Goal: Information Seeking & Learning: Understand process/instructions

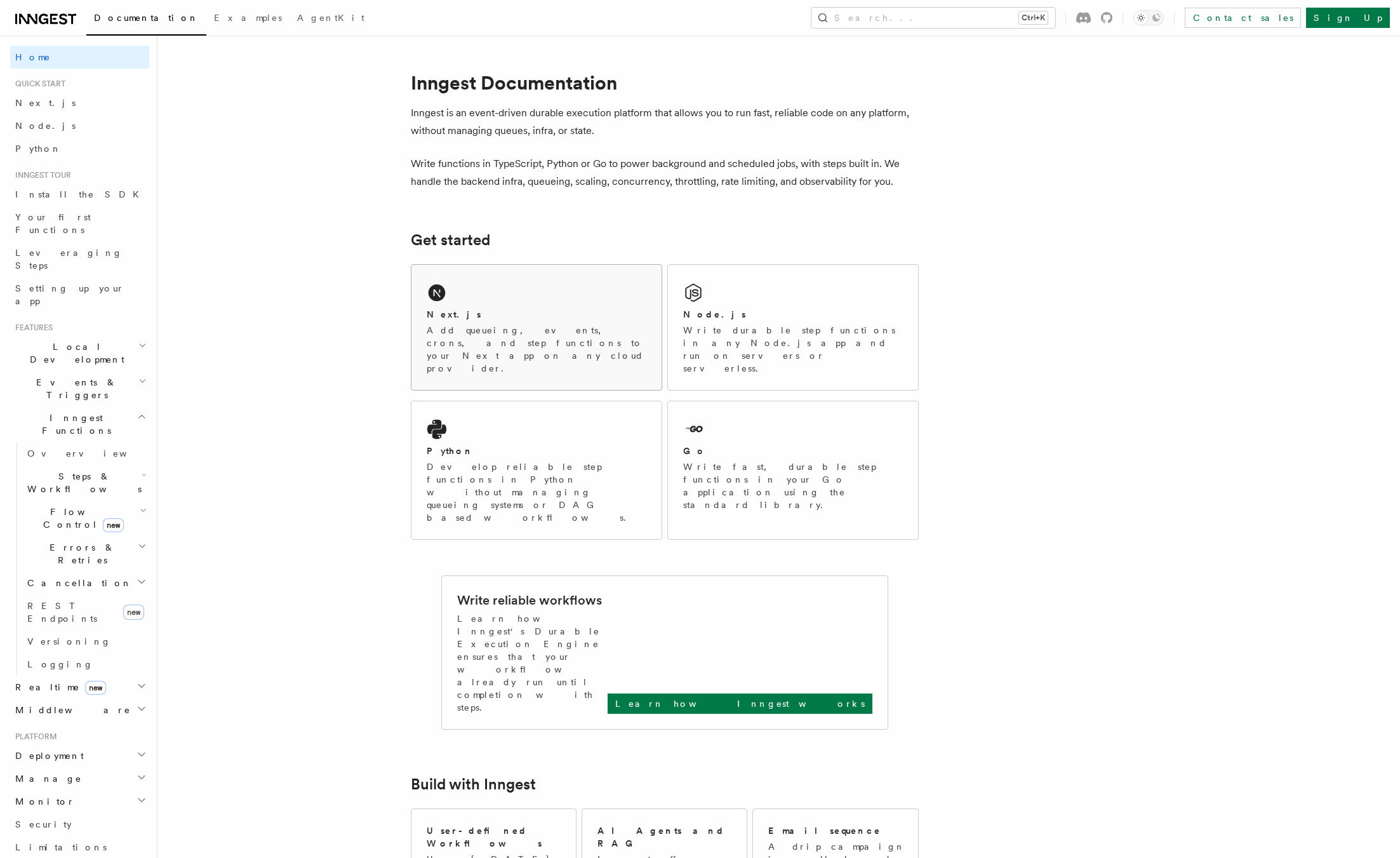
click at [521, 338] on p "Add queueing, events, crons, and step functions to your Next app on any cloud p…" at bounding box center [537, 349] width 220 height 51
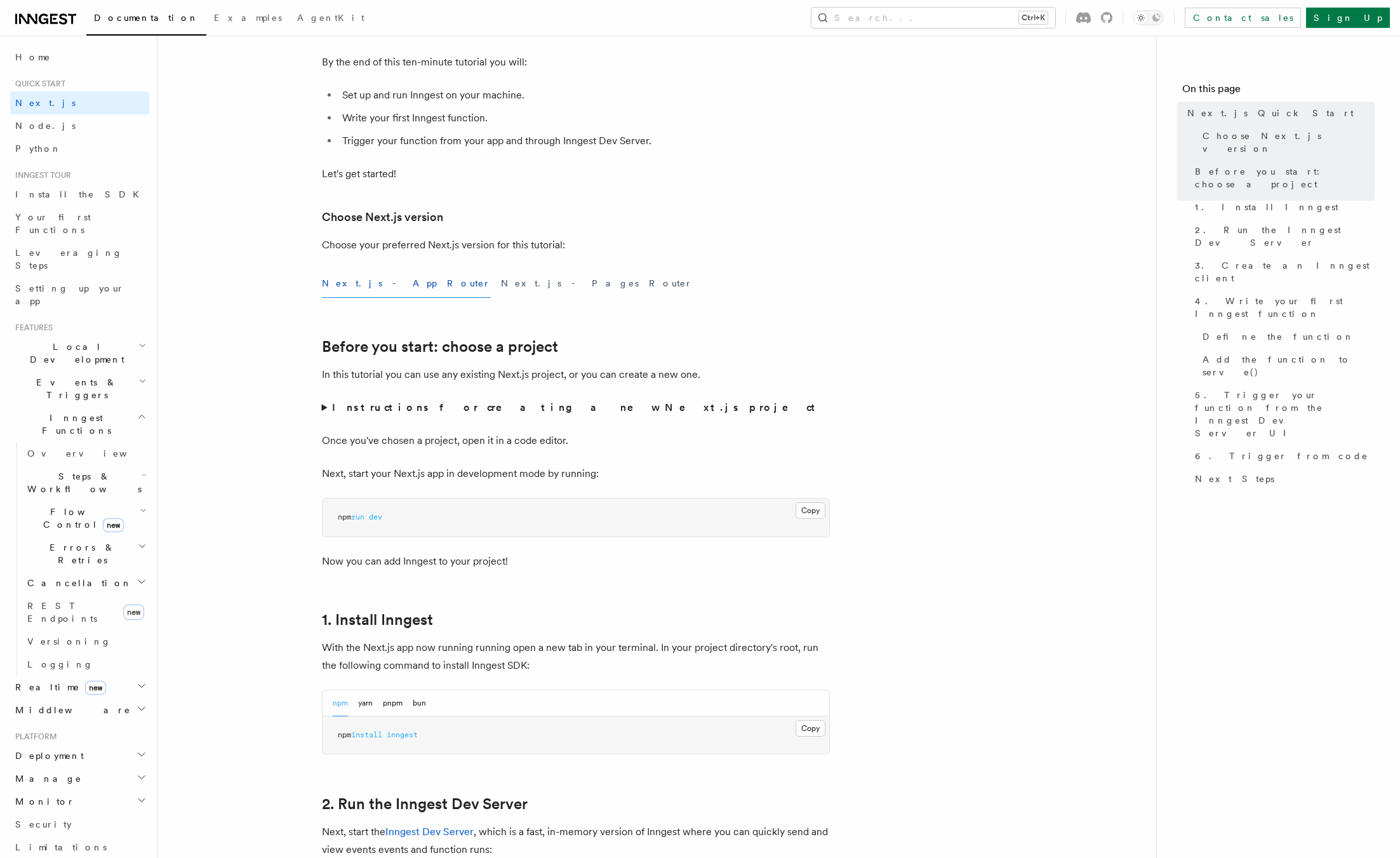
scroll to position [194, 0]
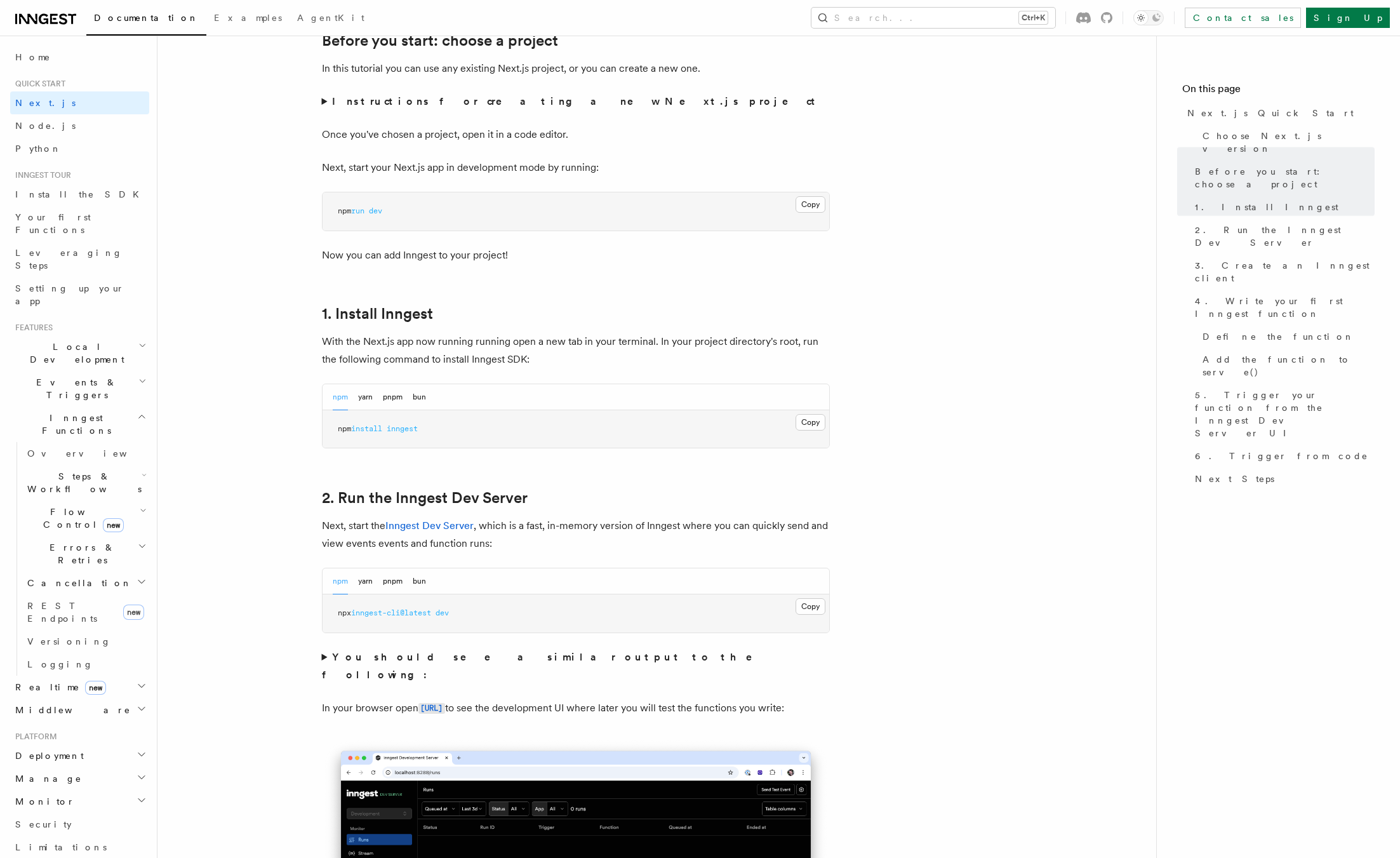
scroll to position [713, 0]
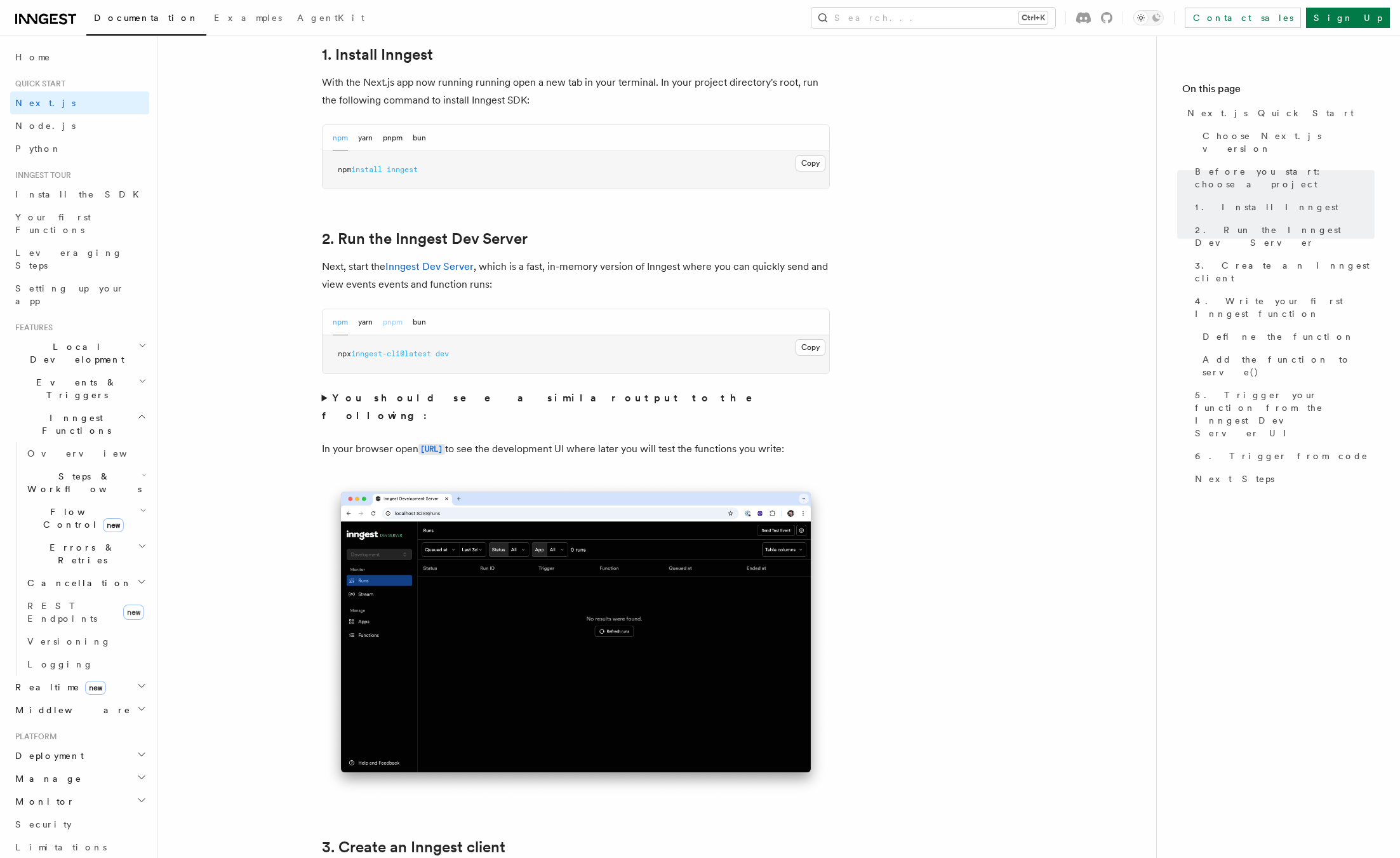
click at [399, 321] on button "pnpm" at bounding box center [392, 322] width 20 height 26
click at [811, 352] on button "Copy Copied" at bounding box center [810, 347] width 30 height 16
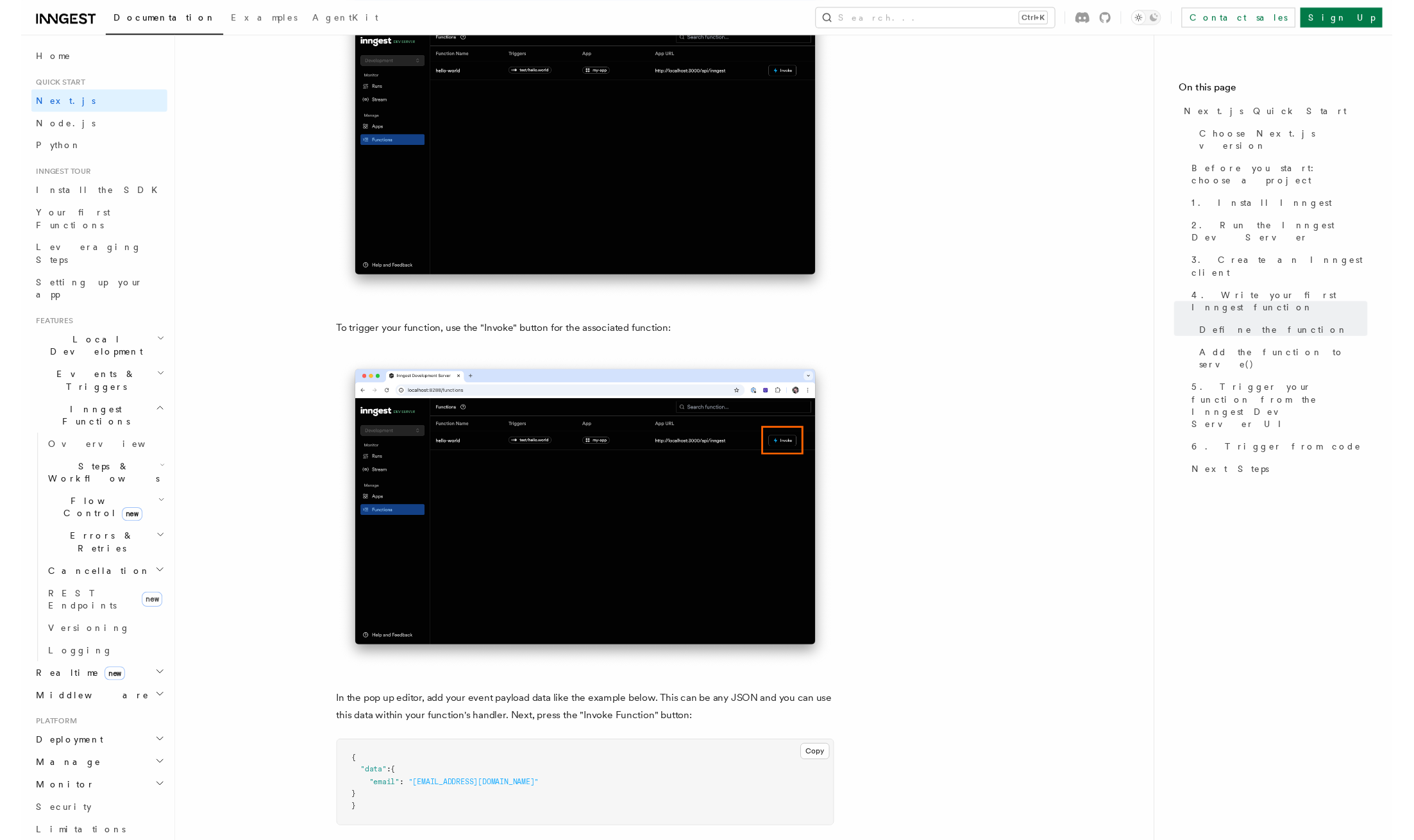
scroll to position [3075, 0]
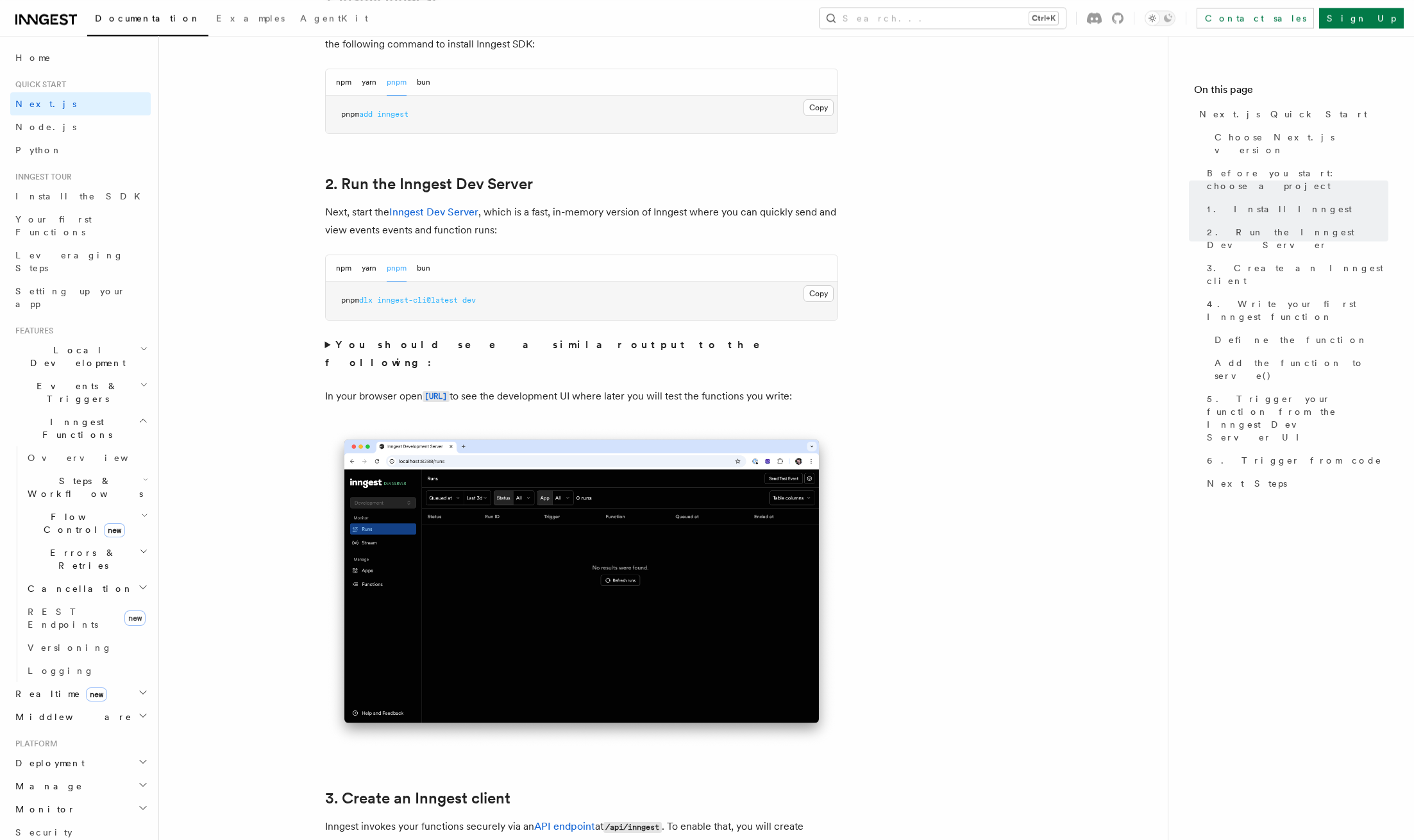
scroll to position [732, 0]
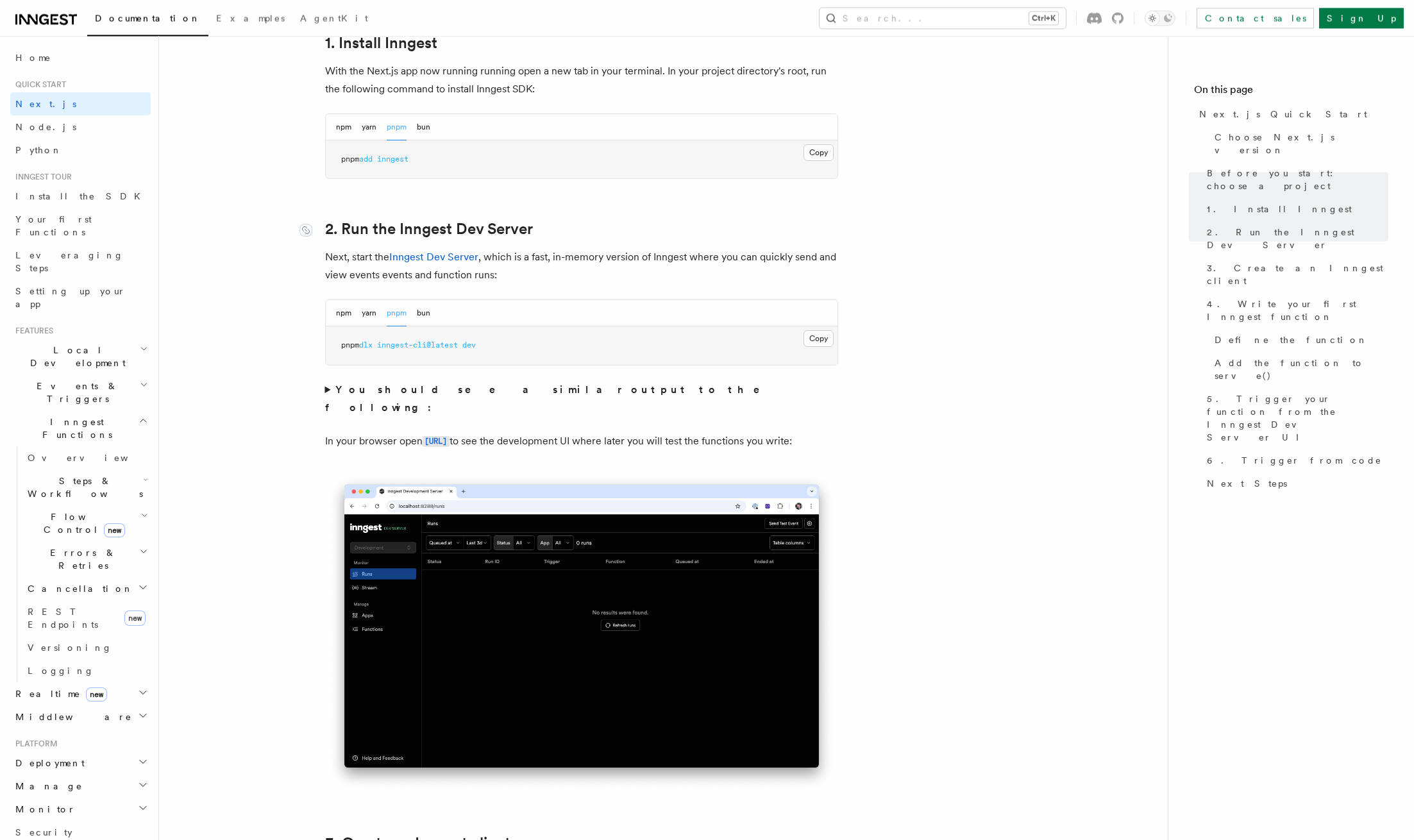
click at [421, 227] on link "2. Run the Inngest Dev Server" at bounding box center [429, 229] width 208 height 18
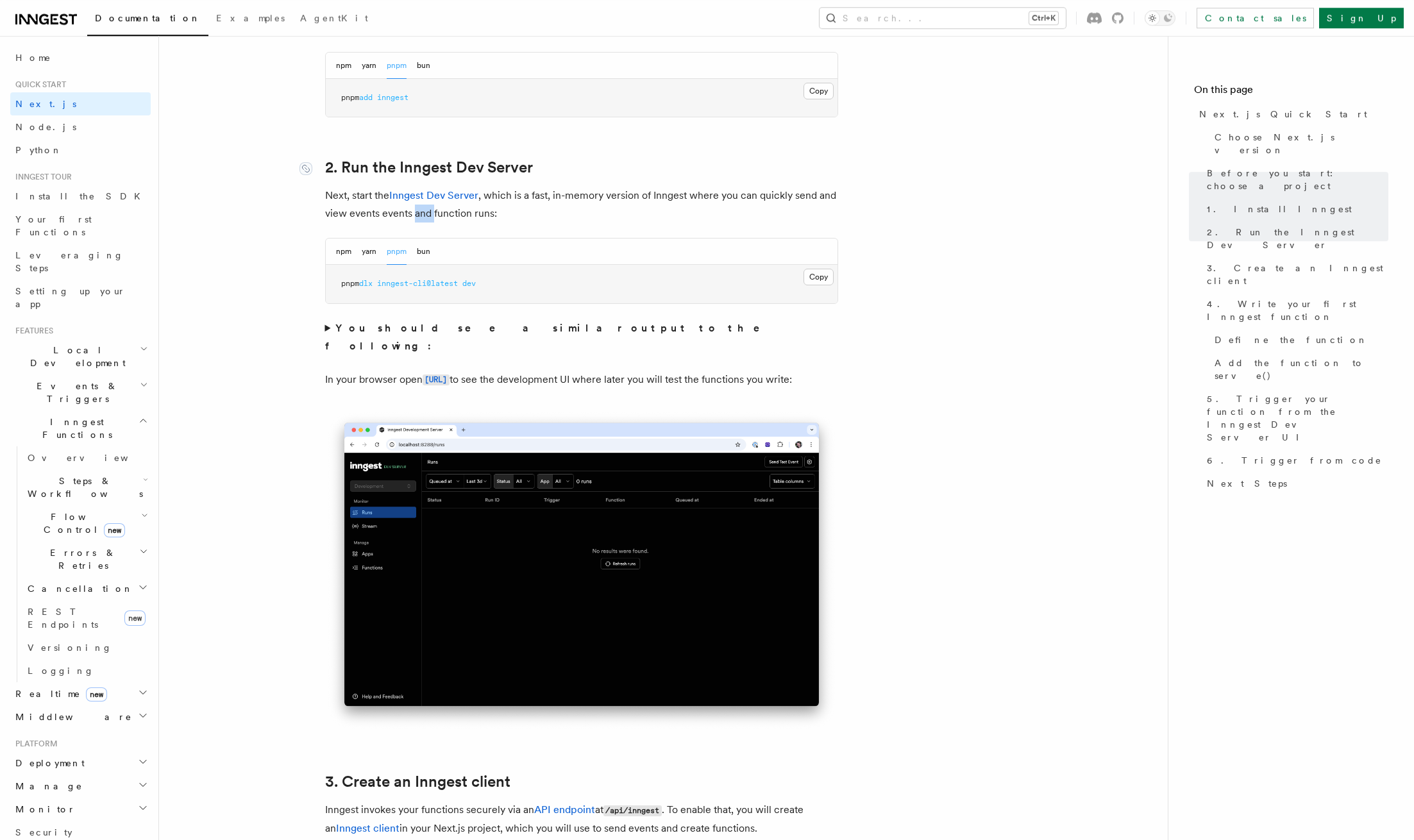
click at [816, 279] on button "Copy Copied" at bounding box center [818, 277] width 30 height 16
